Goal: Find specific page/section: Find specific page/section

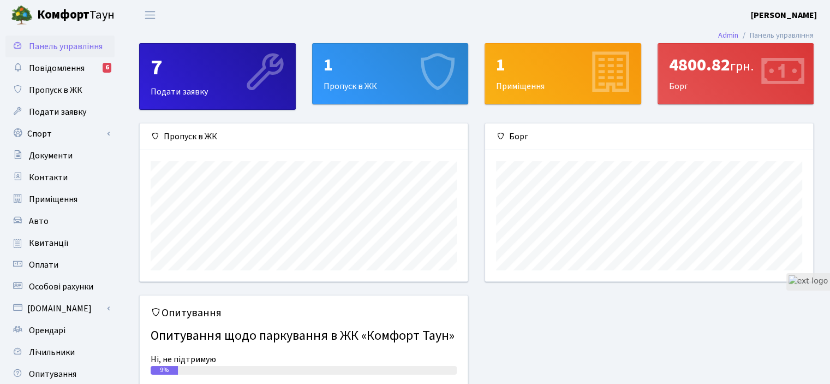
scroll to position [157, 328]
click at [706, 70] on div "4800.82 грн." at bounding box center [736, 65] width 134 height 21
click at [73, 69] on span "Повідомлення" at bounding box center [57, 68] width 56 height 12
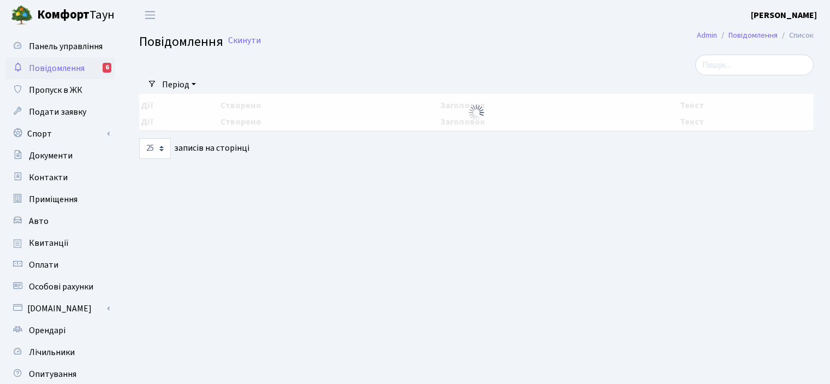
select select "25"
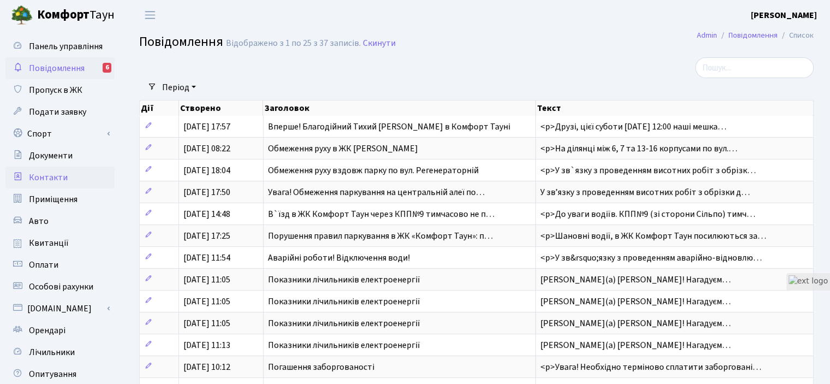
click at [48, 179] on span "Контакти" at bounding box center [48, 177] width 39 height 12
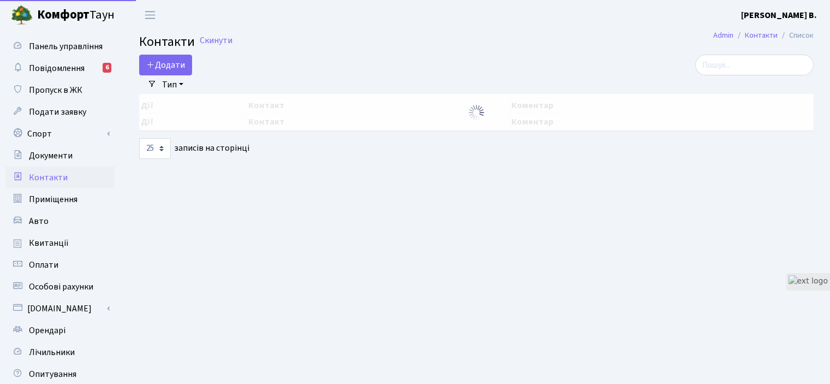
select select "25"
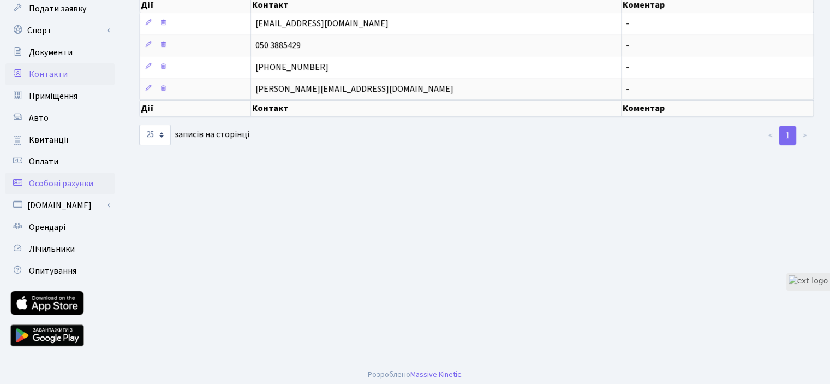
scroll to position [104, 0]
click at [57, 248] on span "Лічильники" at bounding box center [52, 248] width 46 height 12
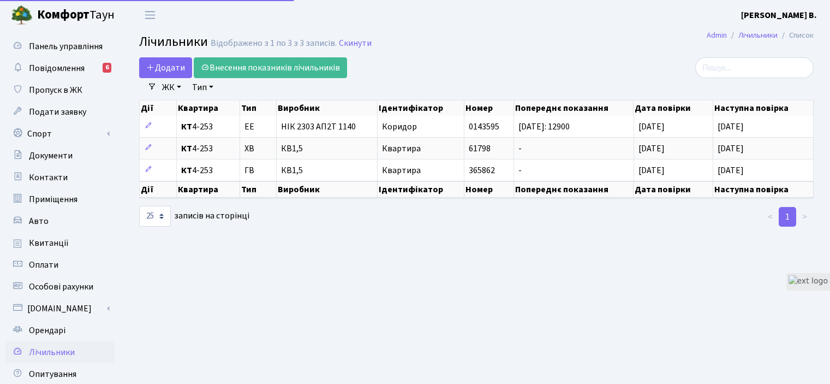
select select "25"
